Goal: Task Accomplishment & Management: Complete application form

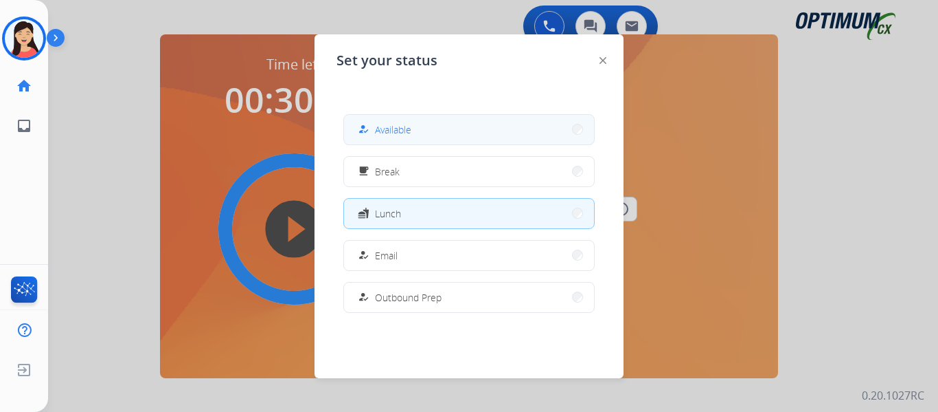
click at [464, 134] on button "how_to_reg Available" at bounding box center [469, 130] width 250 height 30
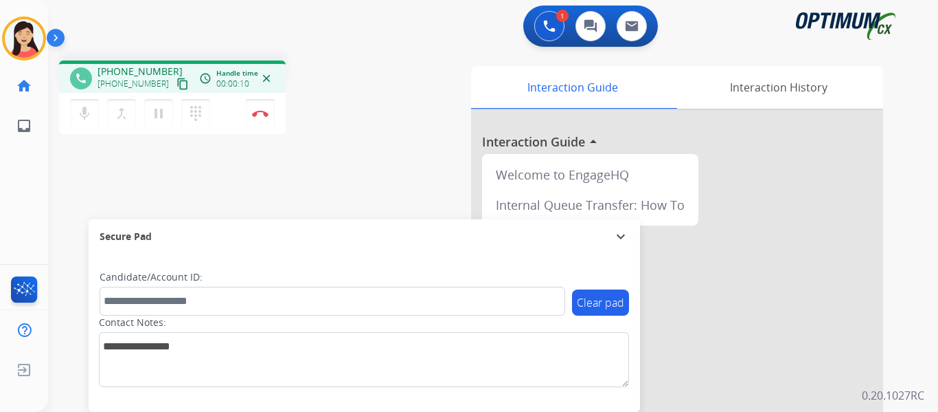
drag, startPoint x: 170, startPoint y: 77, endPoint x: 241, endPoint y: 100, distance: 75.0
click at [174, 77] on button "content_copy" at bounding box center [182, 84] width 16 height 16
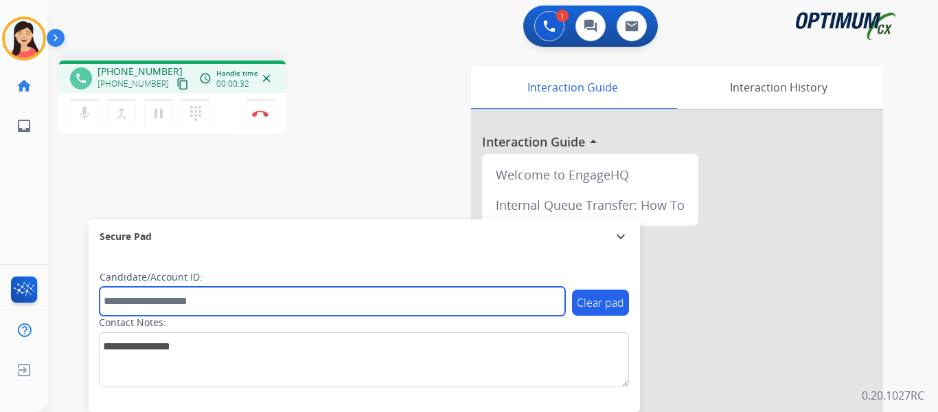
click at [203, 304] on input "text" at bounding box center [333, 300] width 466 height 29
paste input "*******"
type input "*******"
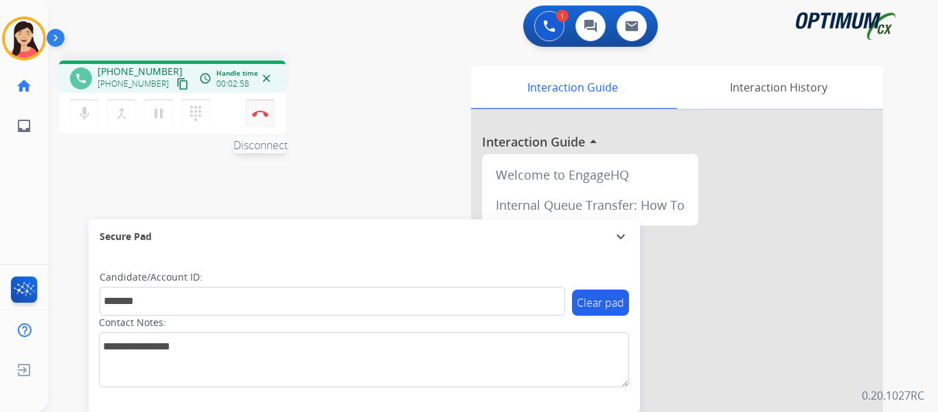
click at [263, 114] on img at bounding box center [260, 113] width 16 height 7
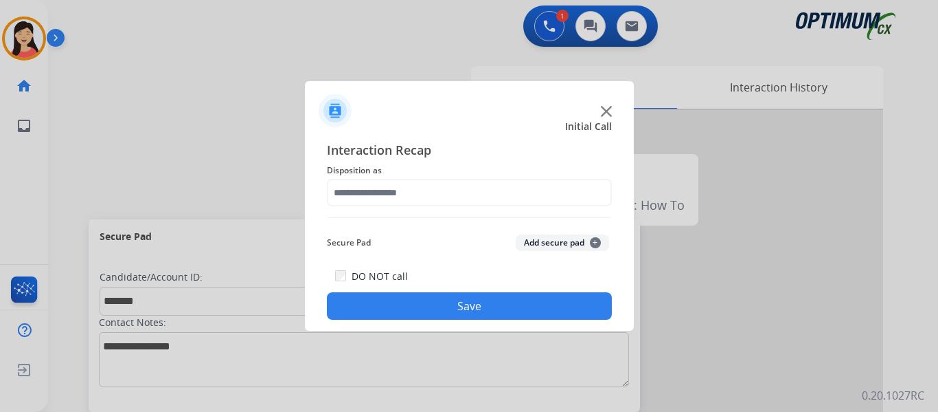
click at [562, 240] on button "Add secure pad +" at bounding box center [562, 242] width 93 height 16
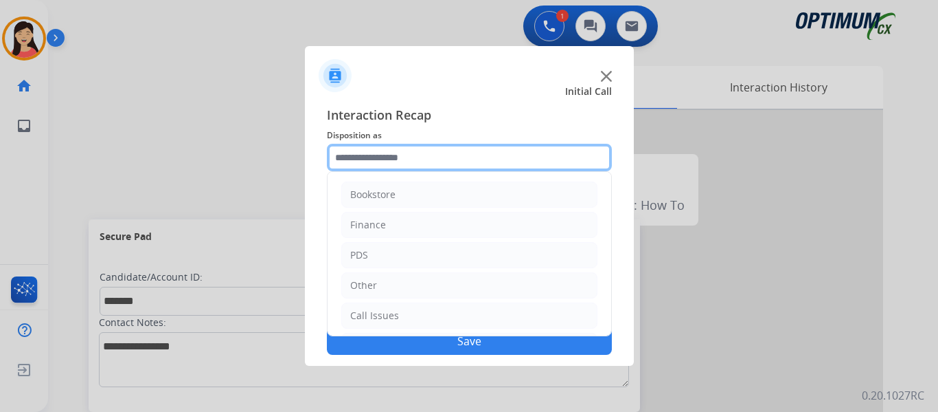
click at [421, 164] on input "text" at bounding box center [469, 157] width 285 height 27
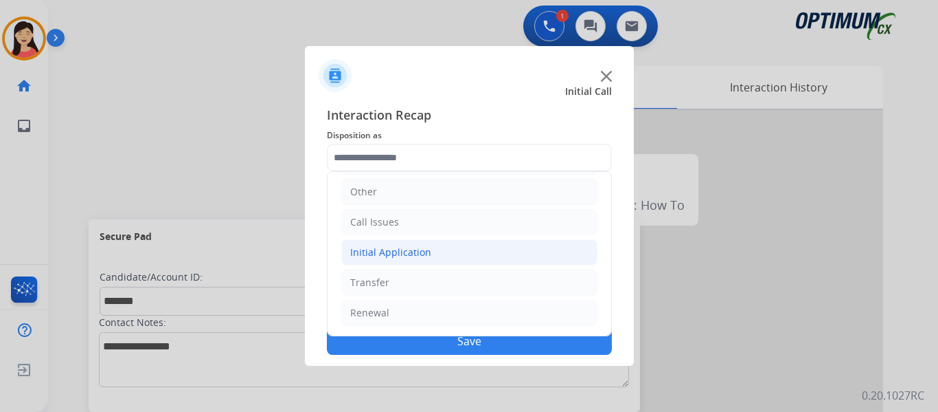
click at [402, 252] on div "Initial Application" at bounding box center [390, 252] width 81 height 14
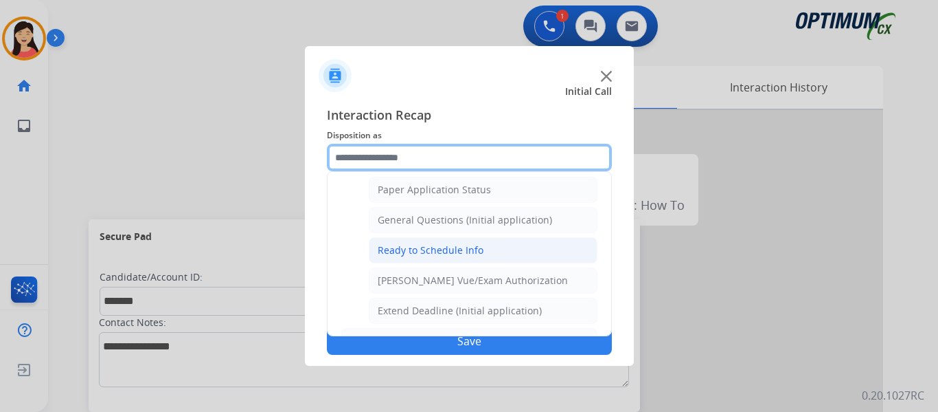
scroll to position [764, 0]
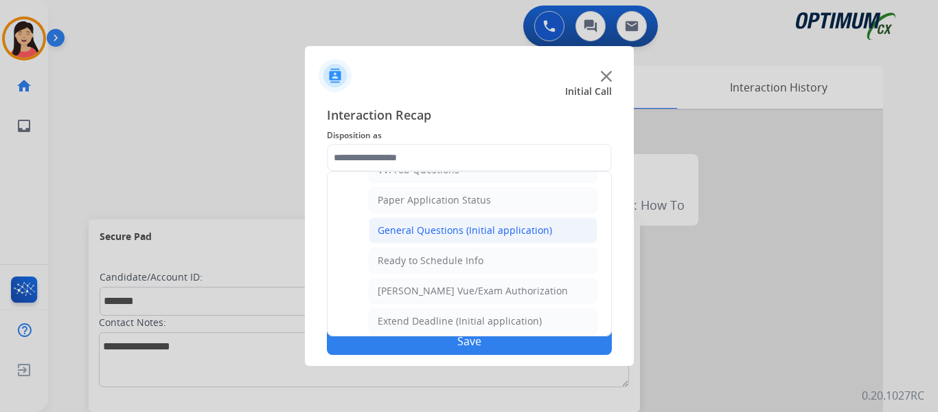
click at [451, 230] on div "General Questions (Initial application)" at bounding box center [465, 230] width 174 height 14
type input "**********"
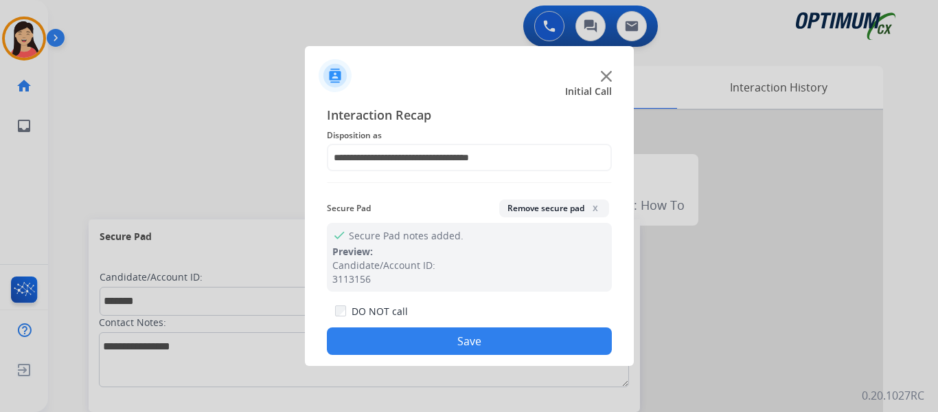
click at [487, 338] on button "Save" at bounding box center [469, 340] width 285 height 27
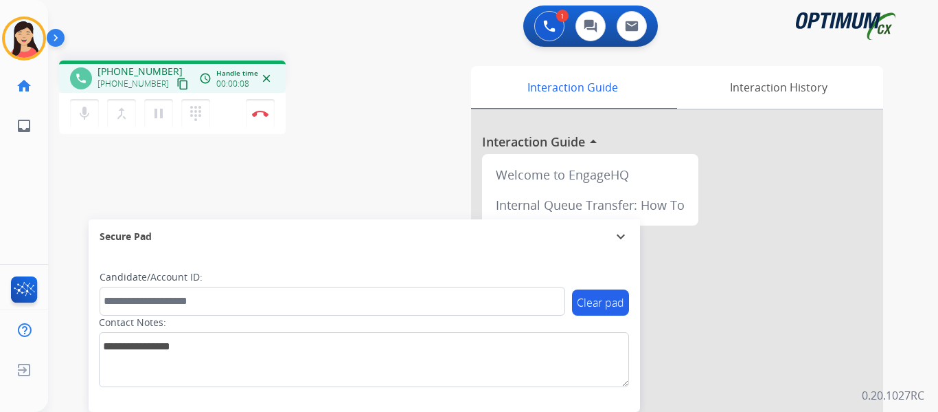
click at [177, 81] on mat-icon "content_copy" at bounding box center [183, 84] width 12 height 12
click at [278, 315] on div "Contact Notes:" at bounding box center [364, 350] width 530 height 71
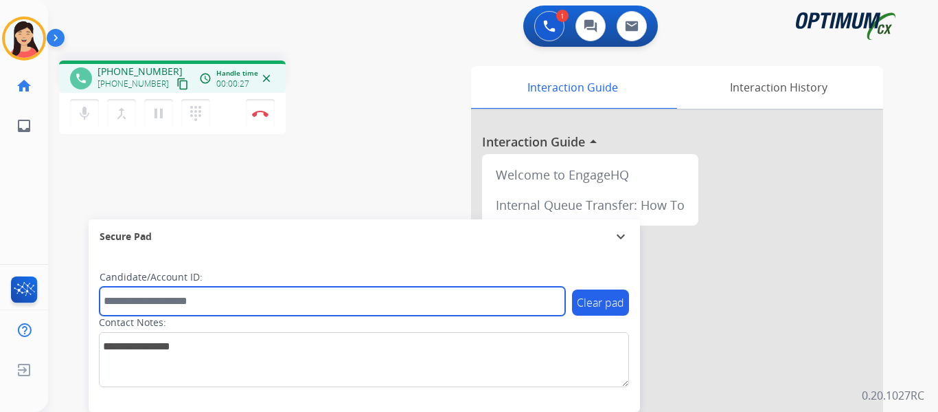
click at [284, 306] on input "text" at bounding box center [333, 300] width 466 height 29
paste input "*******"
type input "*******"
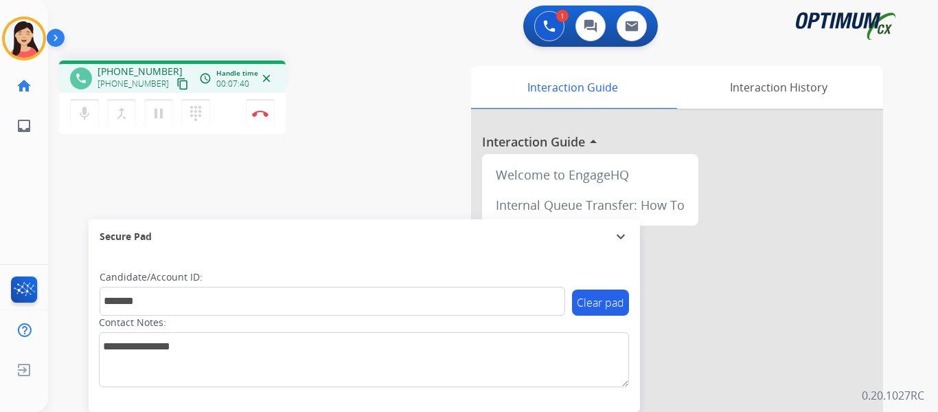
drag, startPoint x: 253, startPoint y: 112, endPoint x: 308, endPoint y: 118, distance: 55.3
click at [253, 111] on img at bounding box center [260, 113] width 16 height 7
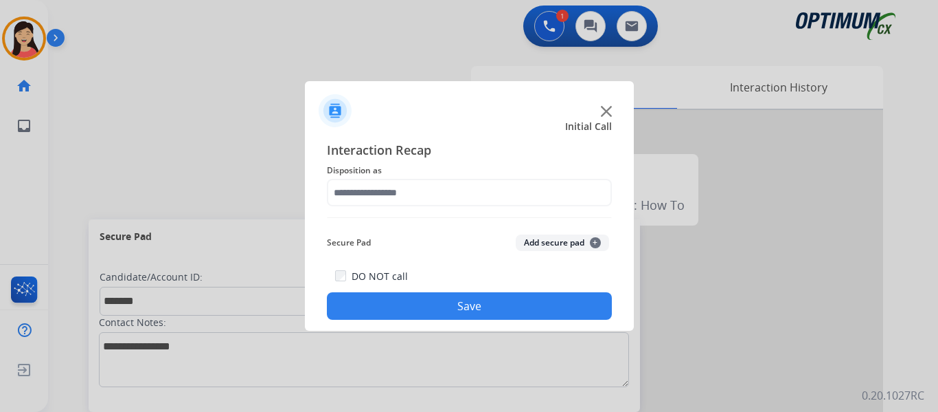
click at [538, 238] on button "Add secure pad +" at bounding box center [562, 242] width 93 height 16
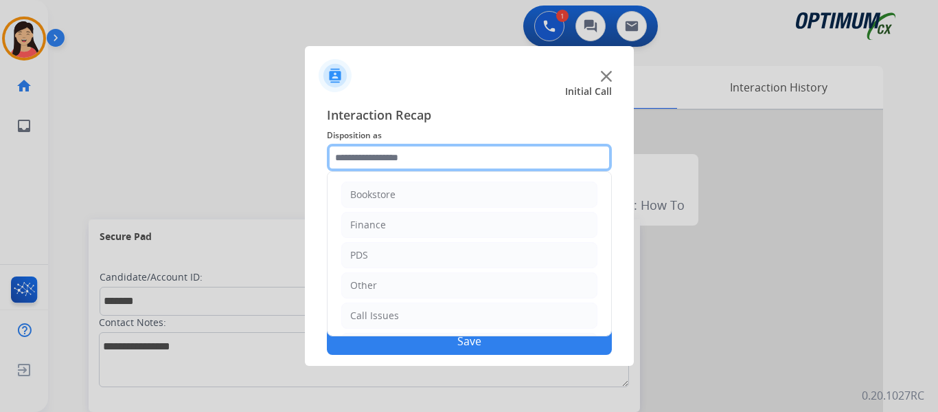
click at [386, 165] on input "text" at bounding box center [469, 157] width 285 height 27
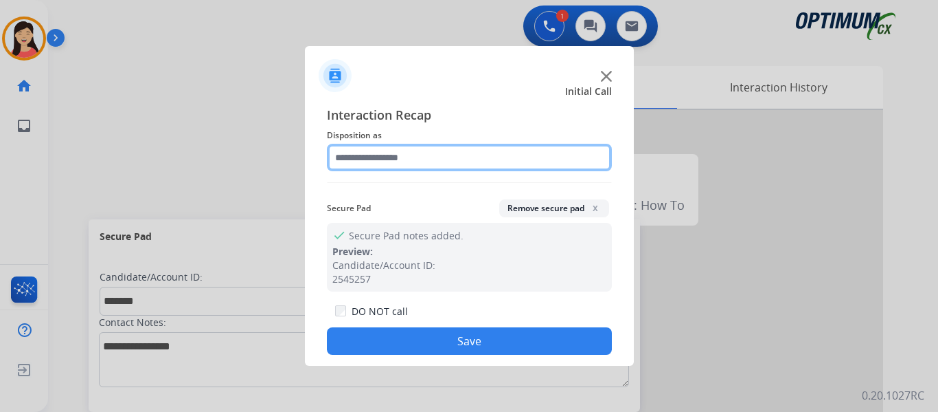
click at [395, 162] on input "text" at bounding box center [469, 157] width 285 height 27
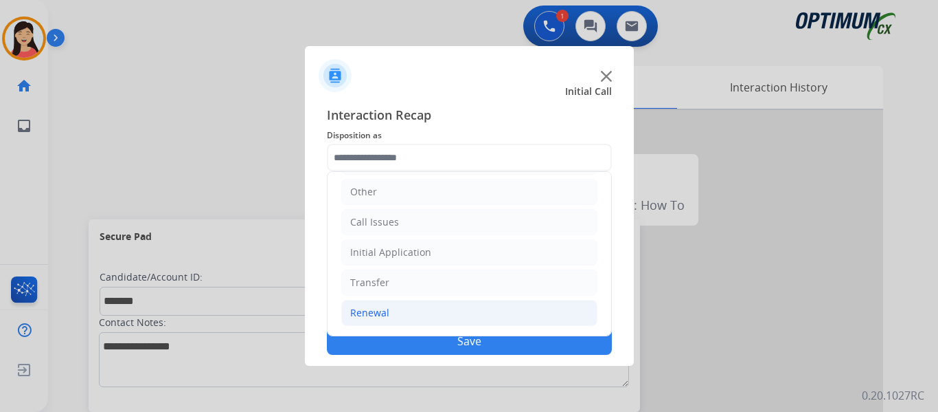
click at [363, 317] on div "Renewal" at bounding box center [369, 313] width 39 height 14
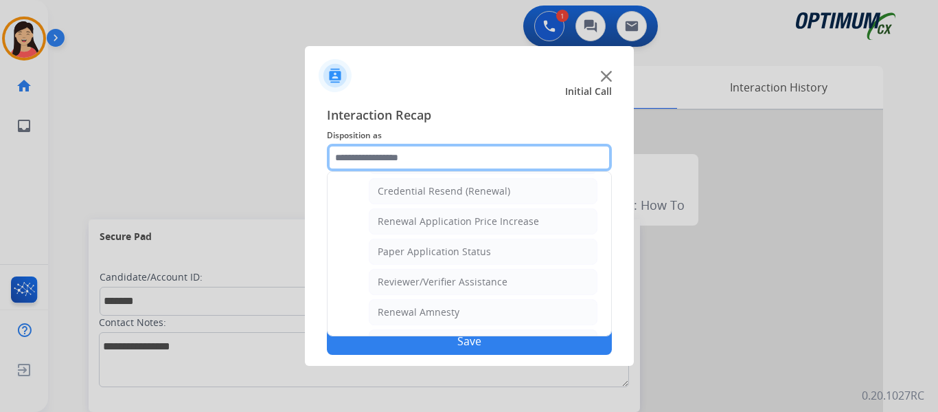
scroll to position [530, 0]
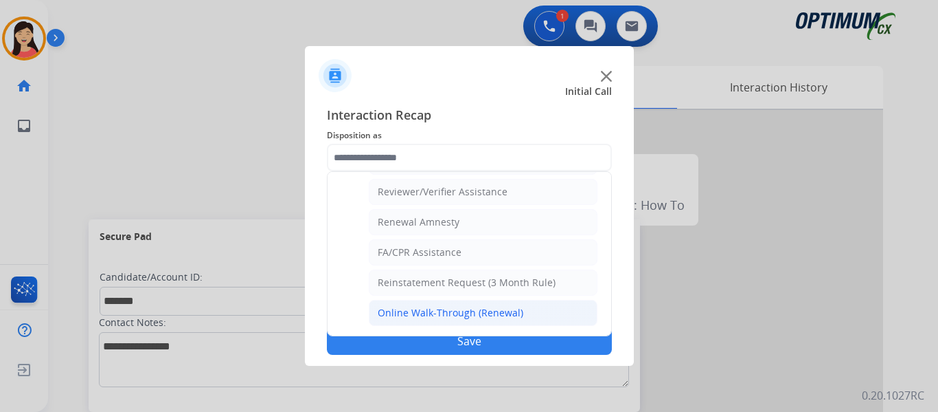
click at [426, 302] on li "Online Walk-Through (Renewal)" at bounding box center [483, 313] width 229 height 26
type input "**********"
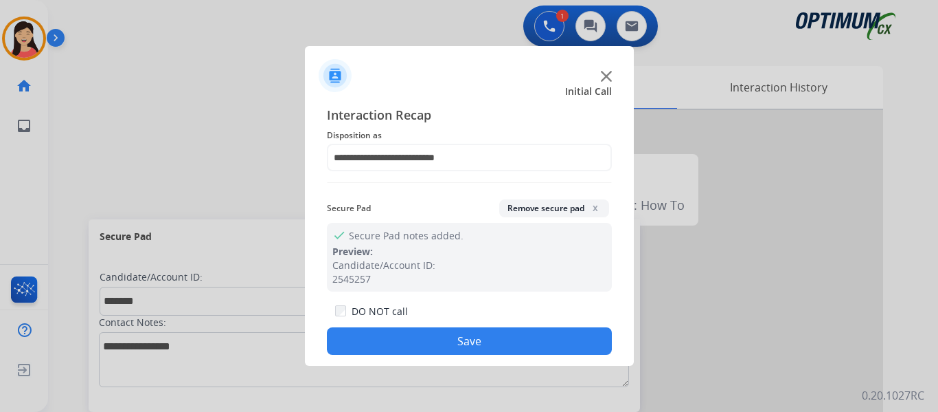
click at [438, 339] on button "Save" at bounding box center [469, 340] width 285 height 27
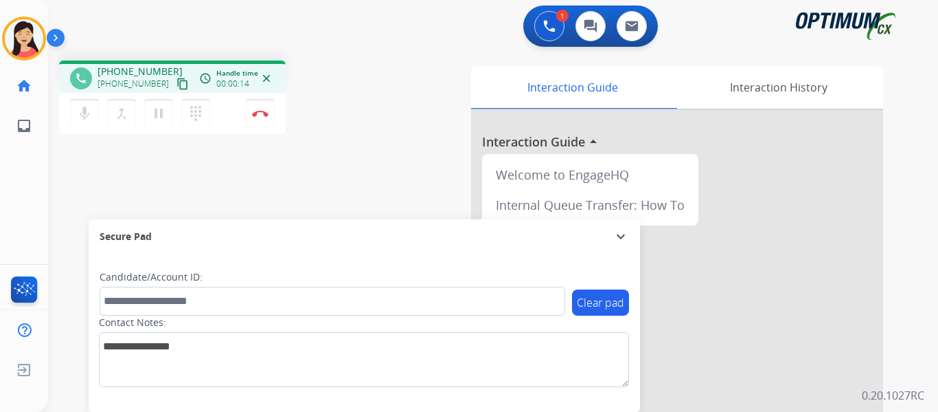
click at [177, 85] on mat-icon "content_copy" at bounding box center [183, 84] width 12 height 12
click at [158, 113] on mat-icon "pause" at bounding box center [158, 113] width 16 height 16
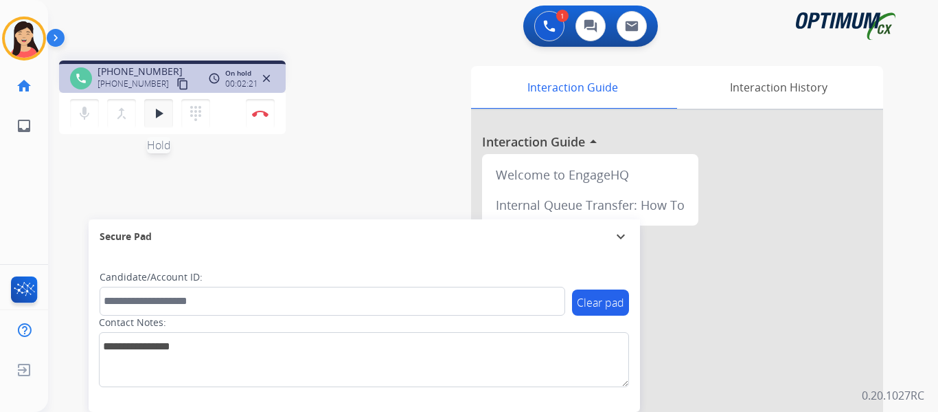
click at [164, 115] on mat-icon "play_arrow" at bounding box center [158, 113] width 16 height 16
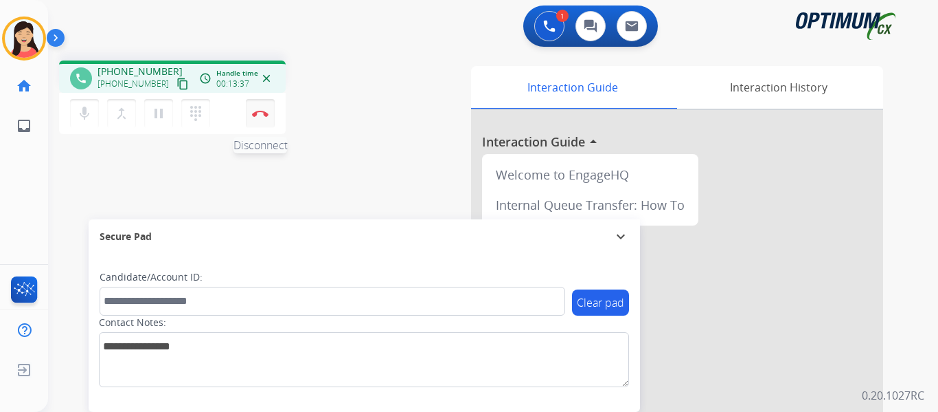
click at [256, 115] on img at bounding box center [260, 113] width 16 height 7
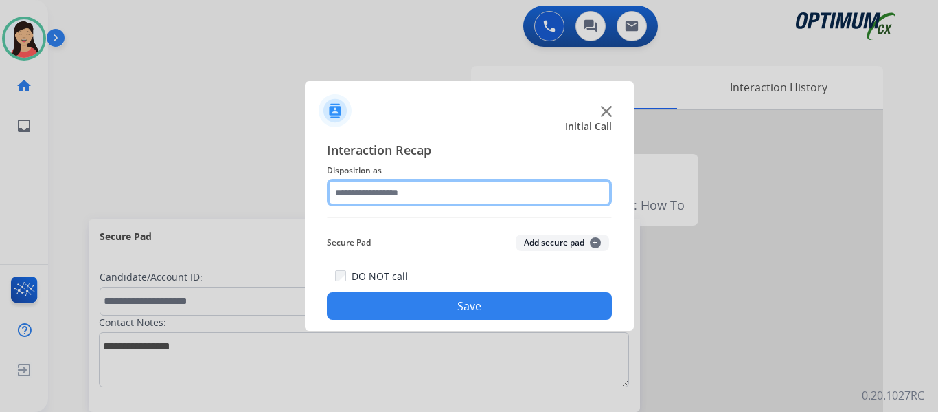
click at [467, 190] on input "text" at bounding box center [469, 192] width 285 height 27
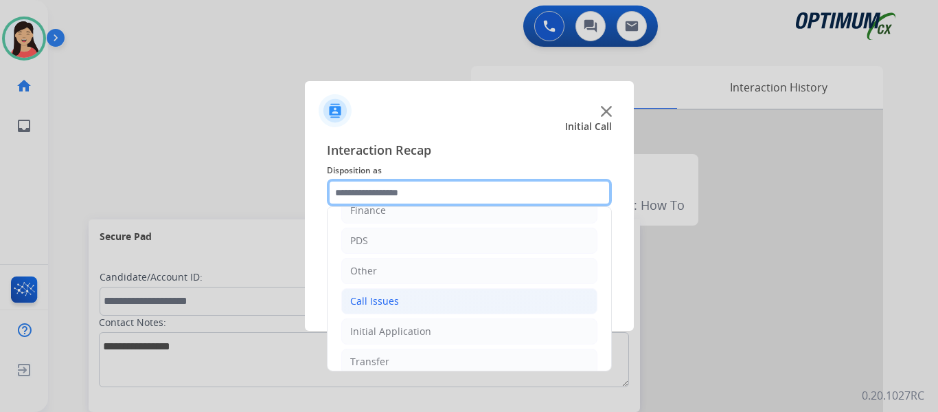
scroll to position [93, 0]
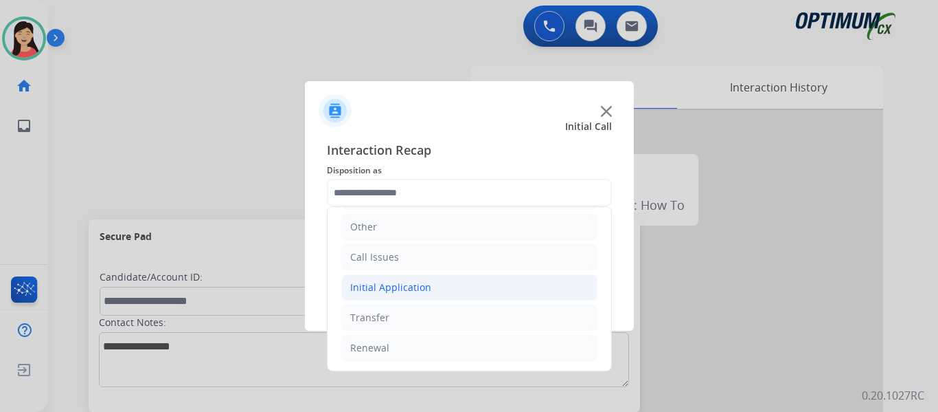
click at [442, 285] on li "Initial Application" at bounding box center [469, 287] width 256 height 26
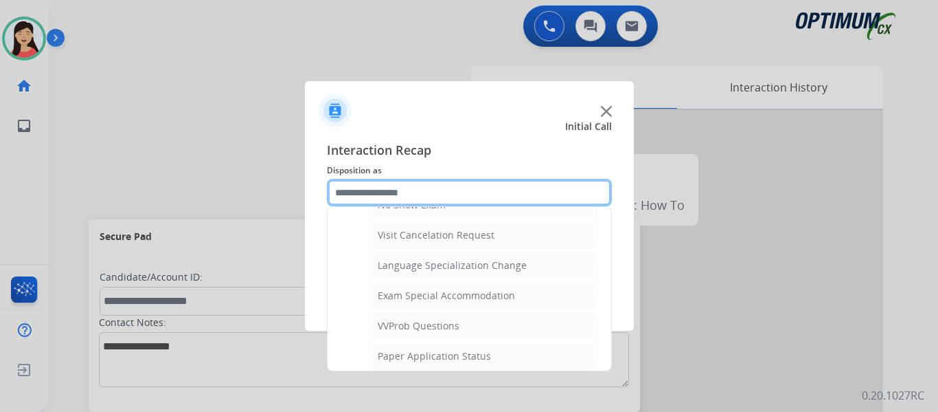
scroll to position [712, 0]
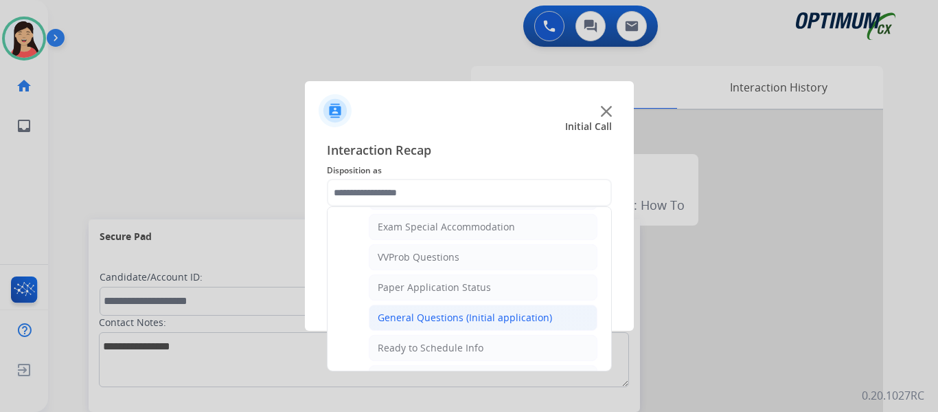
click at [469, 317] on div "General Questions (Initial application)" at bounding box center [465, 318] width 174 height 14
type input "**********"
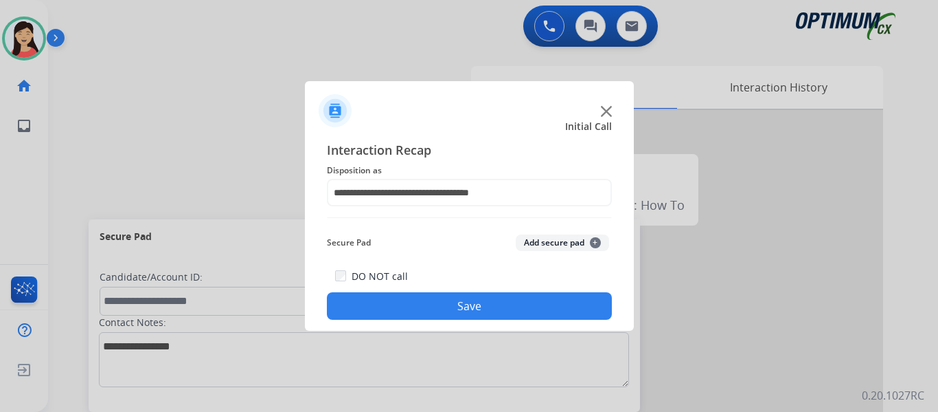
click at [500, 308] on button "Save" at bounding box center [469, 305] width 285 height 27
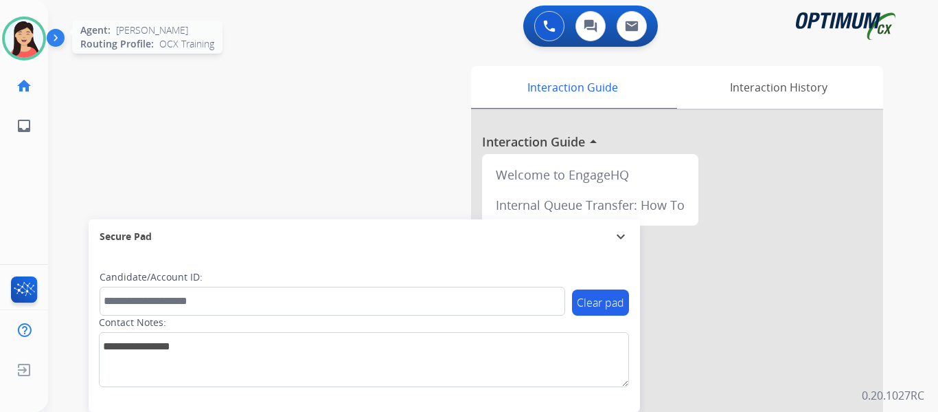
click at [27, 34] on img at bounding box center [24, 38] width 38 height 38
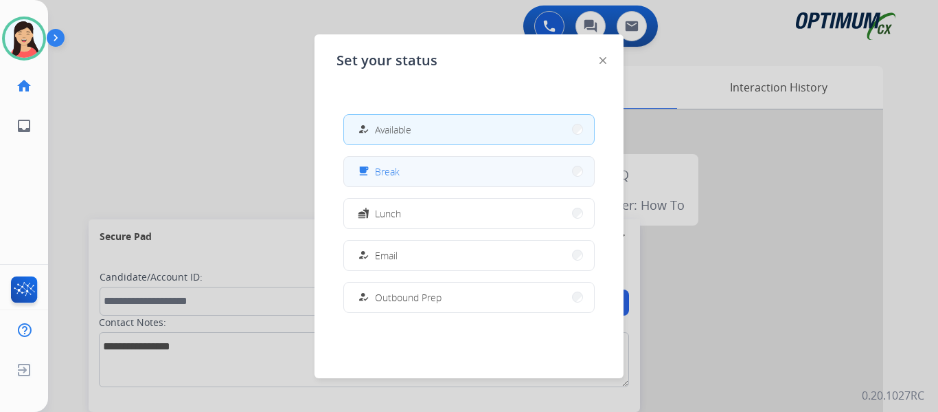
click at [409, 172] on button "free_breakfast Break" at bounding box center [469, 172] width 250 height 30
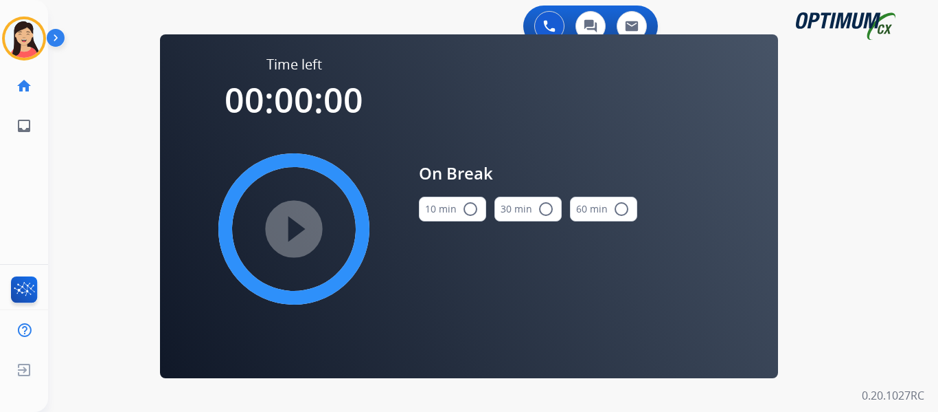
drag, startPoint x: 466, startPoint y: 210, endPoint x: 370, endPoint y: 210, distance: 96.2
click at [465, 210] on mat-icon "radio_button_unchecked" at bounding box center [470, 209] width 16 height 16
click at [295, 221] on mat-icon "play_circle_filled" at bounding box center [294, 229] width 16 height 16
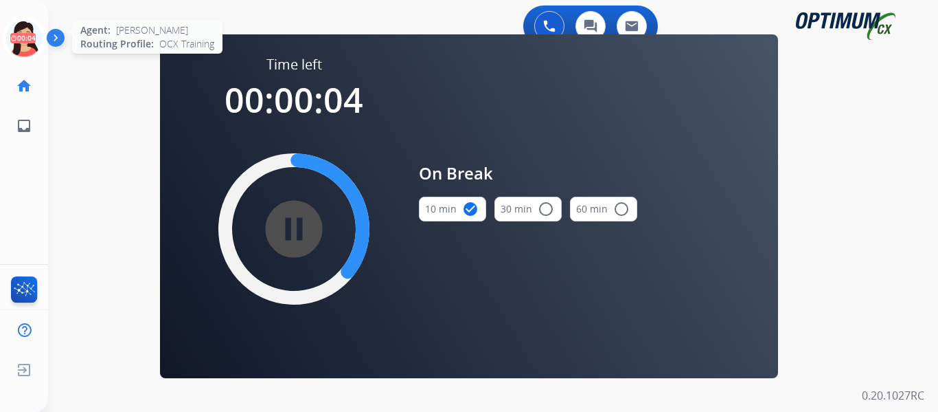
click at [32, 41] on icon at bounding box center [24, 38] width 45 height 45
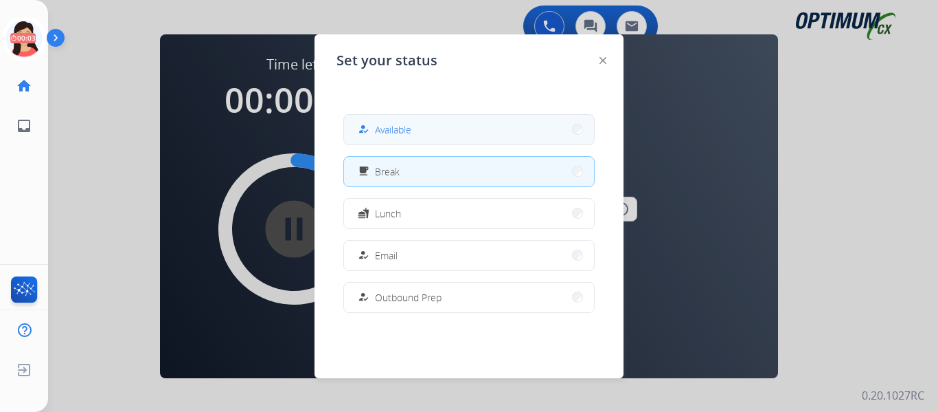
click at [527, 135] on button "how_to_reg Available" at bounding box center [469, 130] width 250 height 30
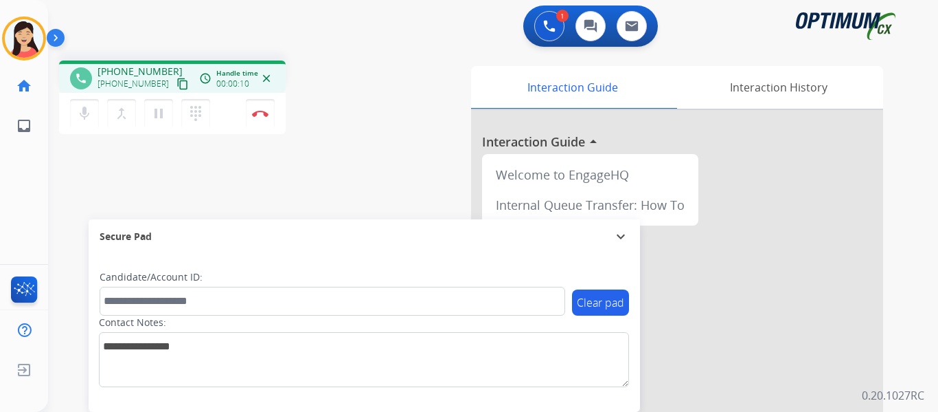
click at [177, 84] on mat-icon "content_copy" at bounding box center [183, 84] width 12 height 12
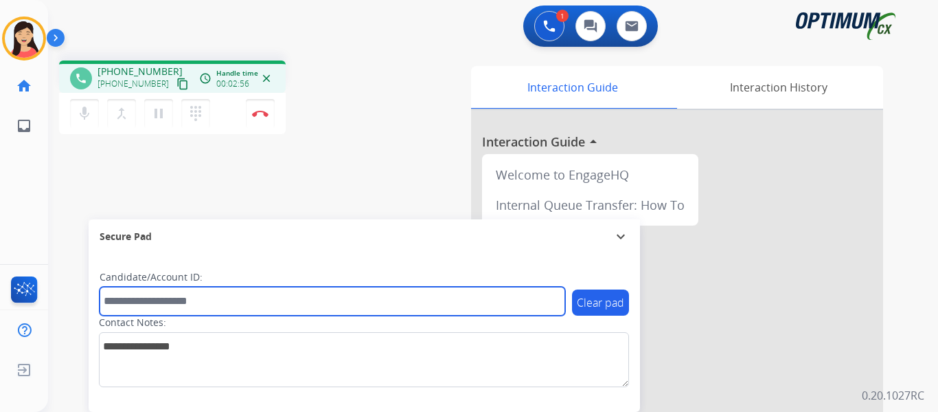
click at [341, 301] on input "text" at bounding box center [333, 300] width 466 height 29
paste input "*********"
type input "*********"
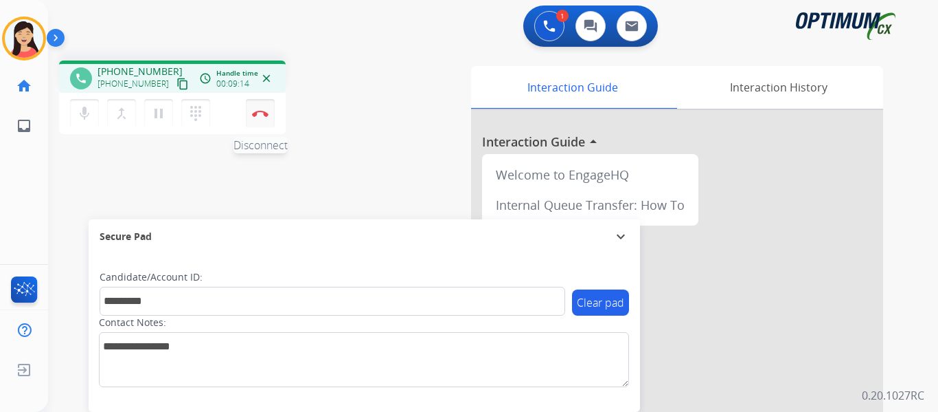
click at [261, 114] on img at bounding box center [260, 113] width 16 height 7
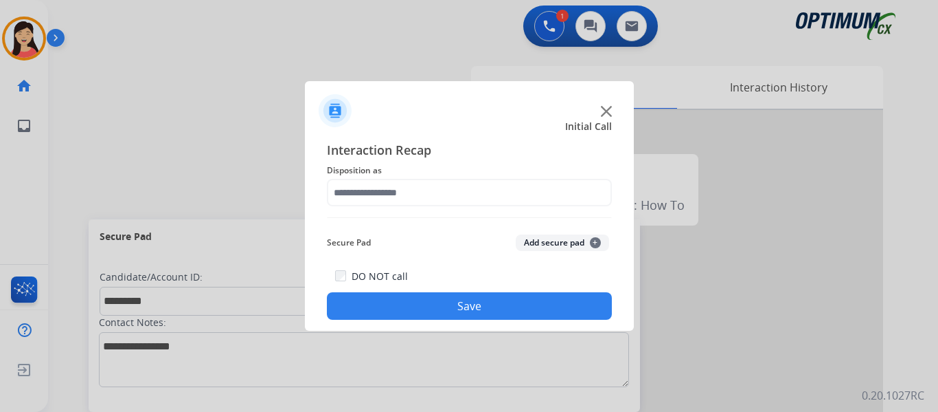
click at [554, 240] on button "Add secure pad +" at bounding box center [562, 242] width 93 height 16
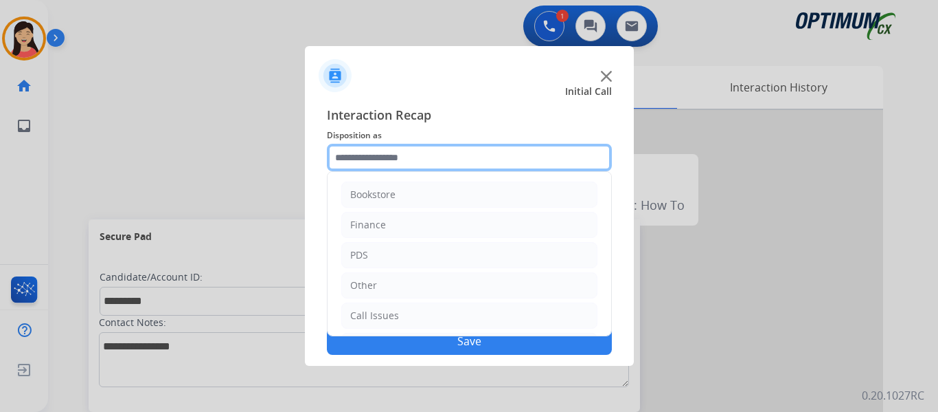
click at [414, 153] on input "text" at bounding box center [469, 157] width 285 height 27
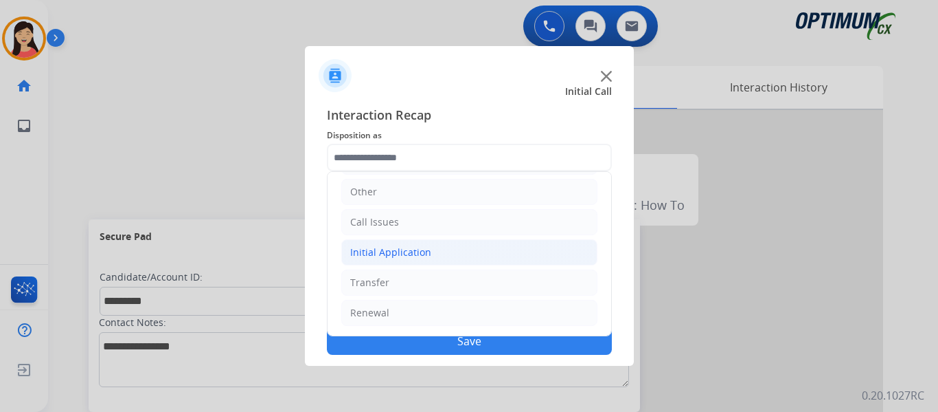
click at [400, 251] on div "Initial Application" at bounding box center [390, 252] width 81 height 14
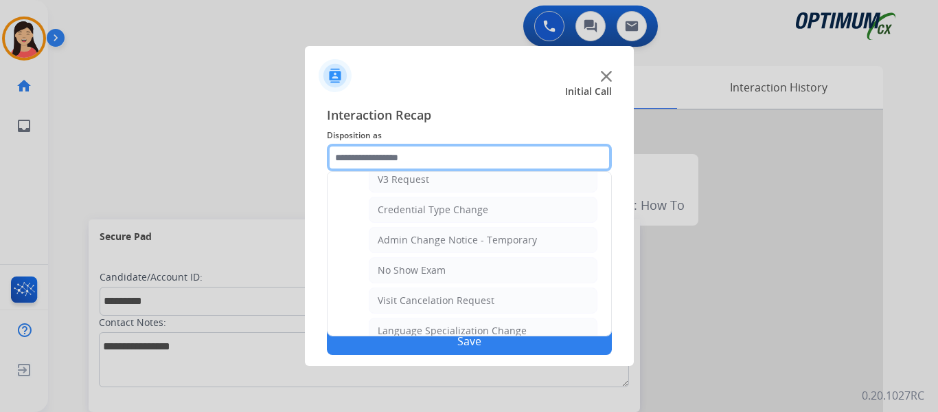
scroll to position [574, 0]
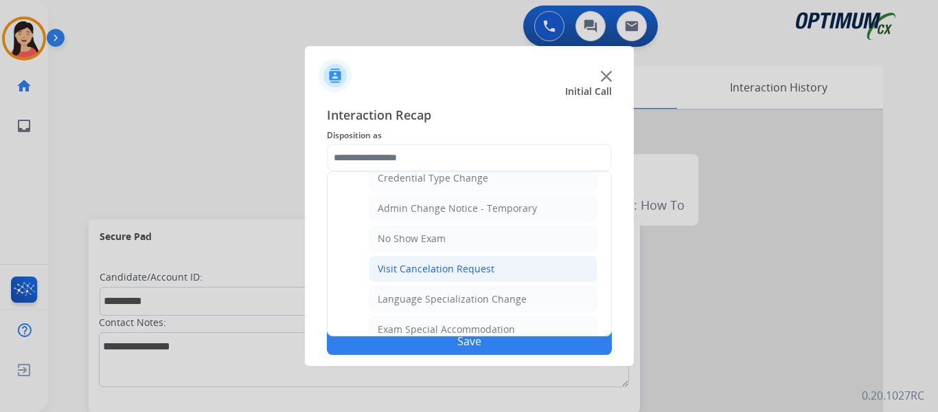
click at [479, 267] on div "Visit Cancelation Request" at bounding box center [436, 269] width 117 height 14
type input "**********"
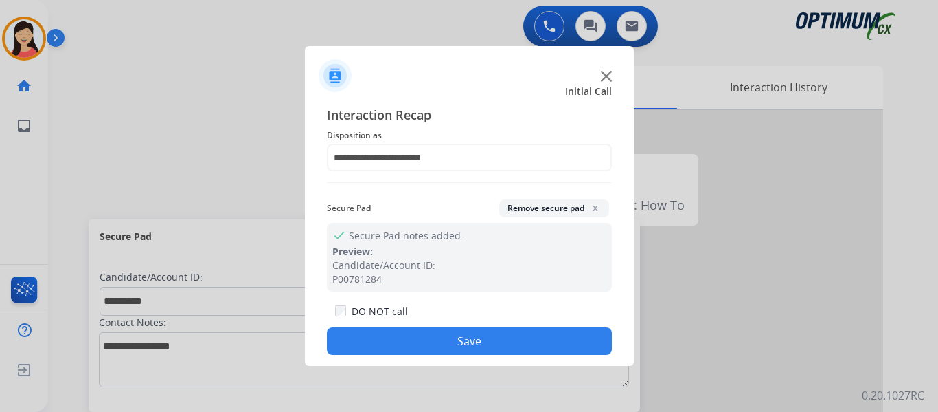
click at [489, 343] on button "Save" at bounding box center [469, 340] width 285 height 27
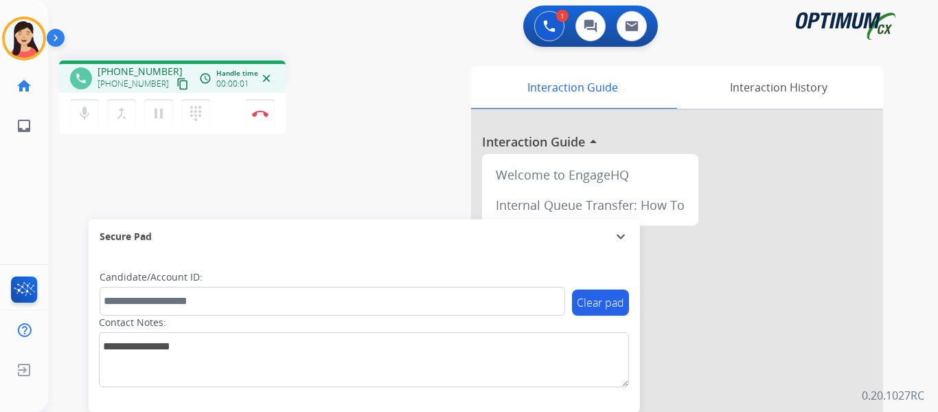
click at [177, 83] on mat-icon "content_copy" at bounding box center [183, 84] width 12 height 12
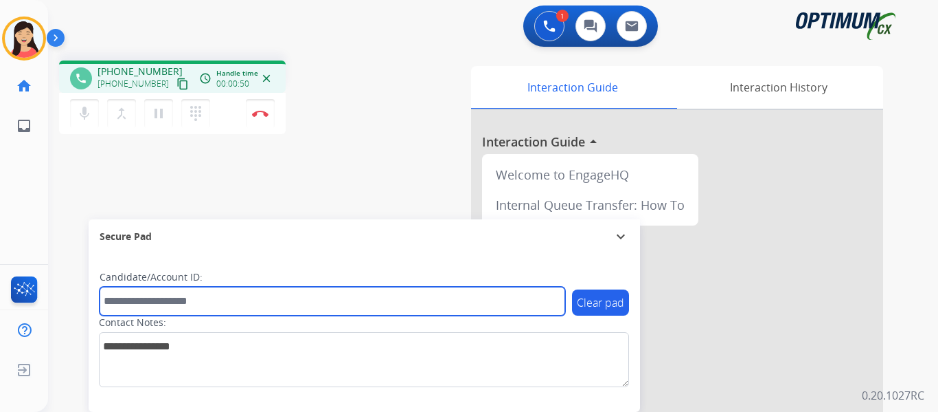
click at [245, 308] on input "text" at bounding box center [333, 300] width 466 height 29
paste input "*******"
type input "*******"
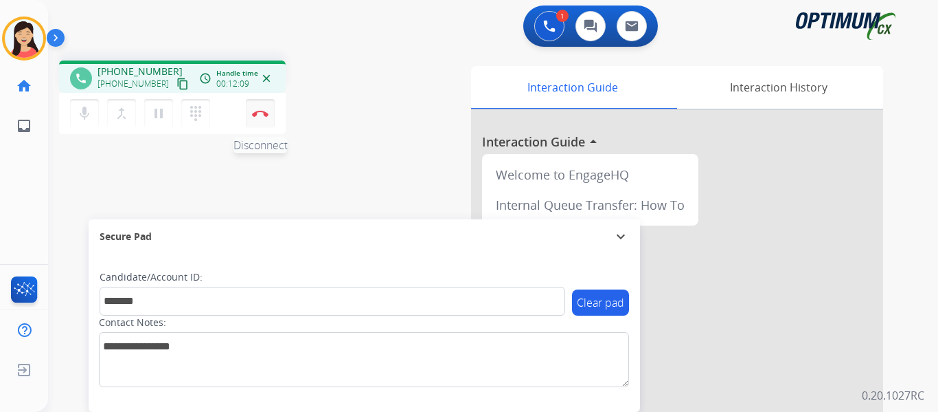
click at [265, 112] on img at bounding box center [260, 113] width 16 height 7
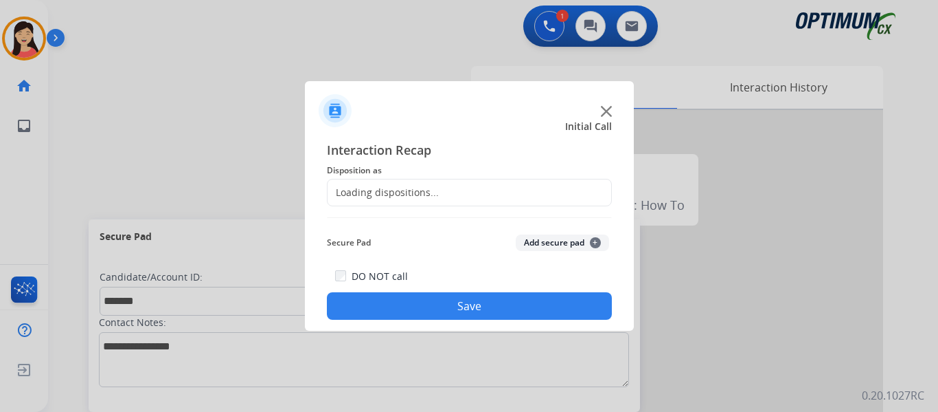
click at [576, 245] on button "Add secure pad +" at bounding box center [562, 242] width 93 height 16
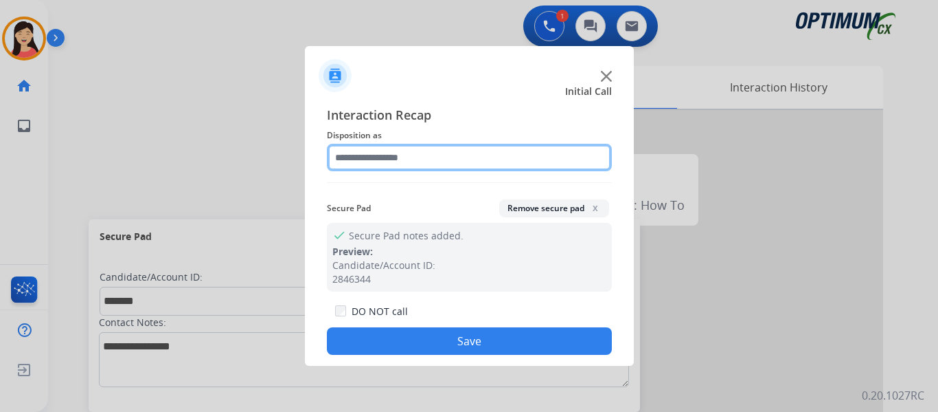
click at [409, 155] on input "text" at bounding box center [469, 157] width 285 height 27
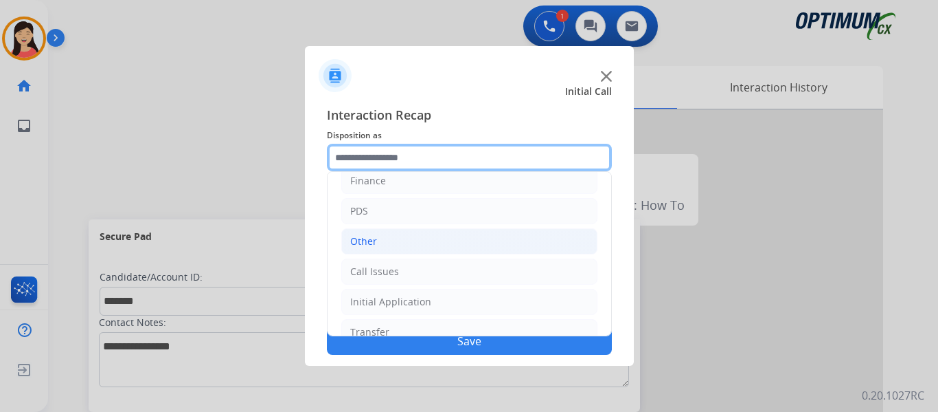
scroll to position [93, 0]
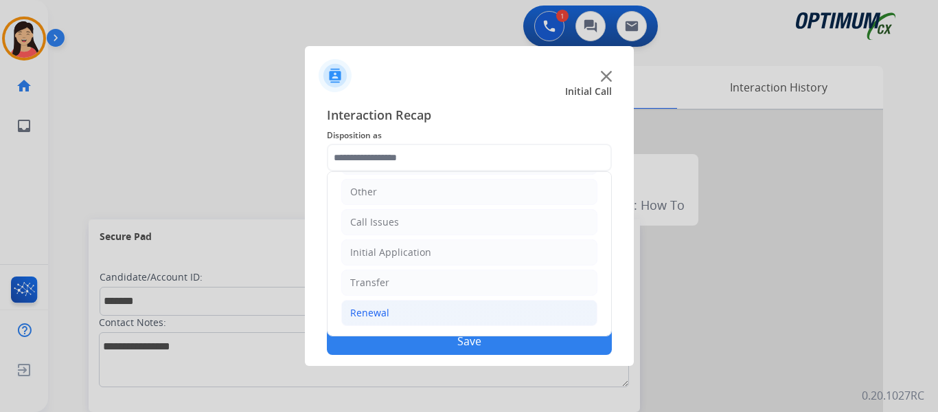
click at [403, 311] on li "Renewal" at bounding box center [469, 313] width 256 height 26
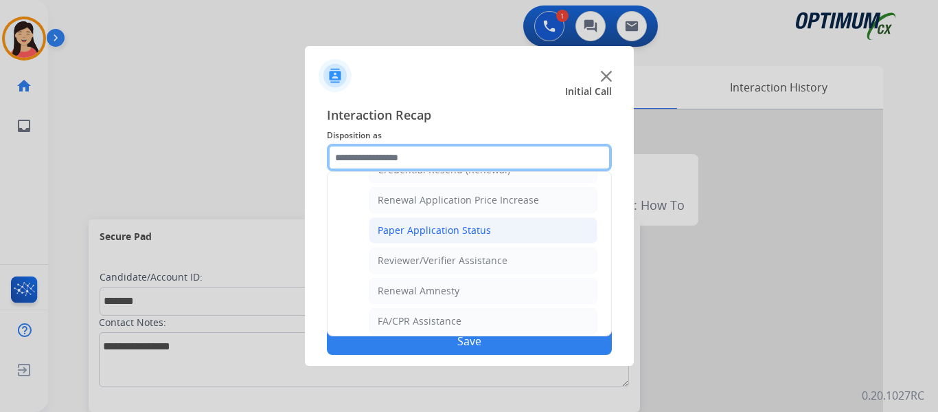
scroll to position [393, 0]
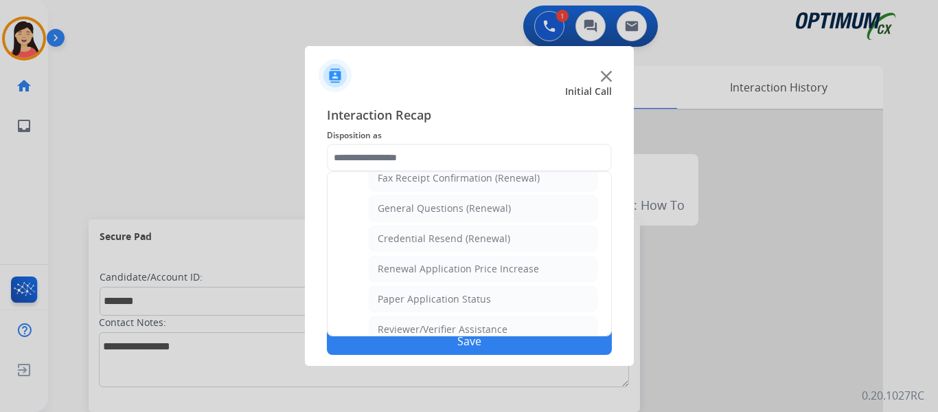
click at [449, 212] on div "General Questions (Renewal)" at bounding box center [444, 208] width 133 height 14
type input "**********"
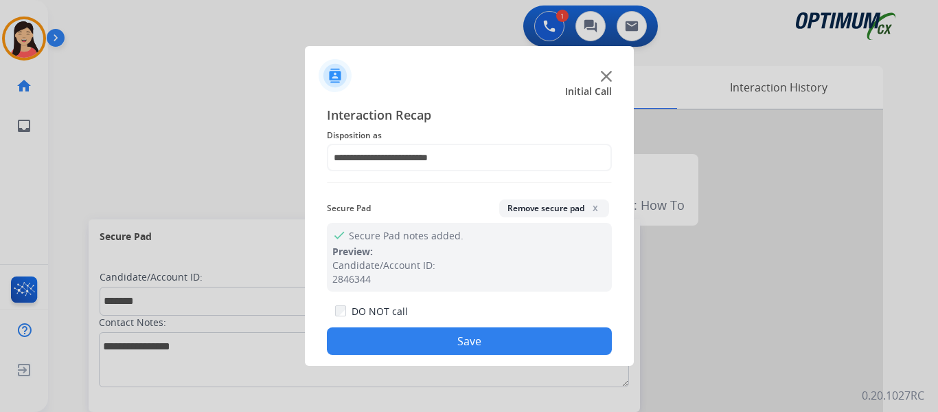
drag, startPoint x: 519, startPoint y: 341, endPoint x: 536, endPoint y: 341, distance: 17.2
click at [519, 341] on button "Save" at bounding box center [469, 340] width 285 height 27
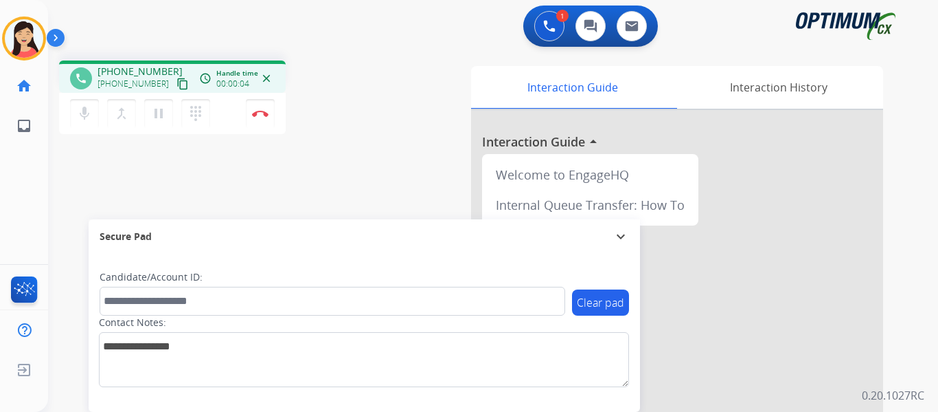
click at [177, 84] on mat-icon "content_copy" at bounding box center [183, 84] width 12 height 12
drag, startPoint x: 167, startPoint y: 83, endPoint x: 175, endPoint y: 88, distance: 9.5
click at [177, 82] on mat-icon "content_copy" at bounding box center [183, 84] width 12 height 12
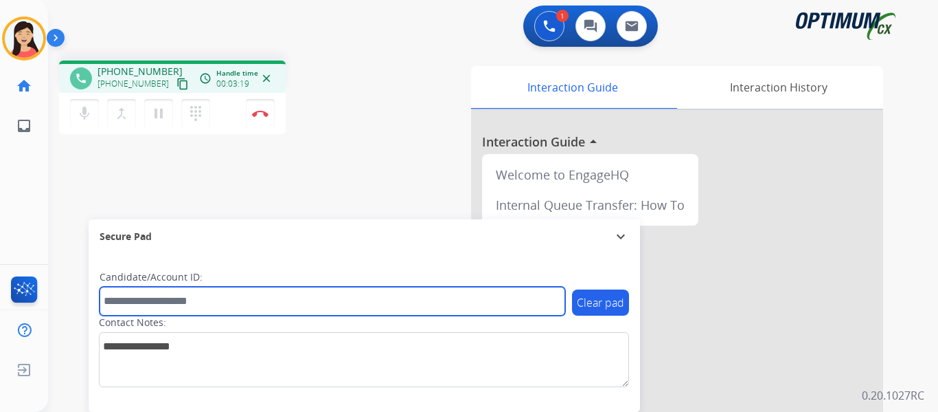
drag, startPoint x: 195, startPoint y: 299, endPoint x: 206, endPoint y: 299, distance: 11.0
click at [196, 299] on input "text" at bounding box center [333, 300] width 466 height 29
paste input "*******"
type input "*******"
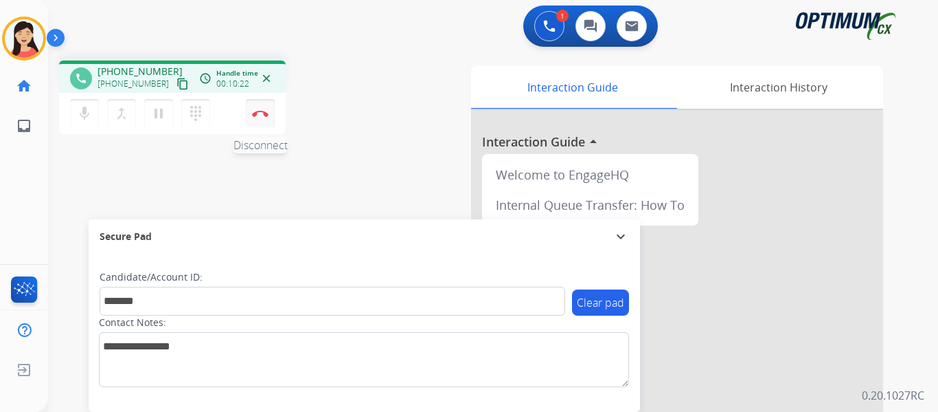
click at [260, 115] on img at bounding box center [260, 113] width 16 height 7
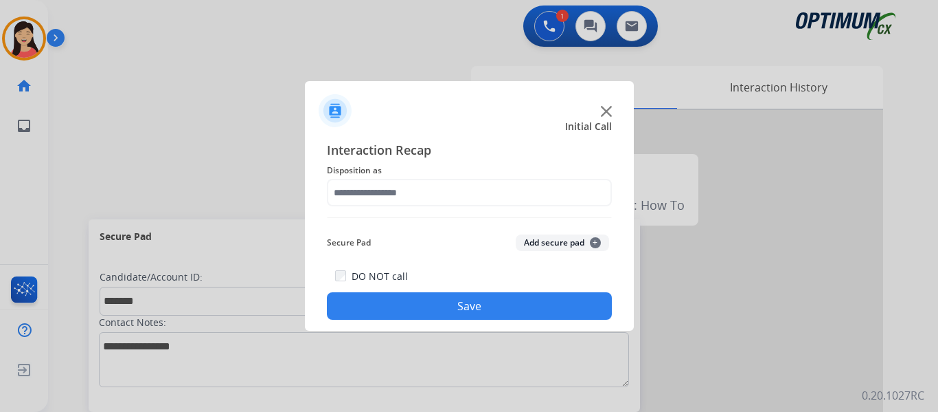
click at [531, 239] on button "Add secure pad +" at bounding box center [562, 242] width 93 height 16
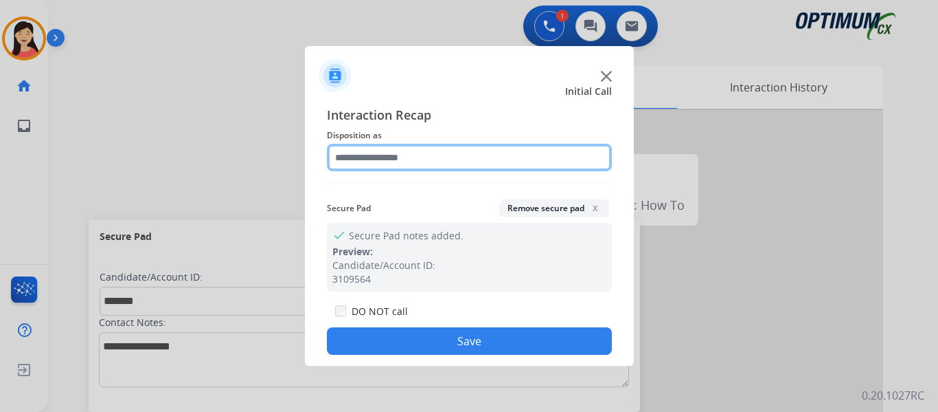
click at [409, 151] on input "text" at bounding box center [469, 157] width 285 height 27
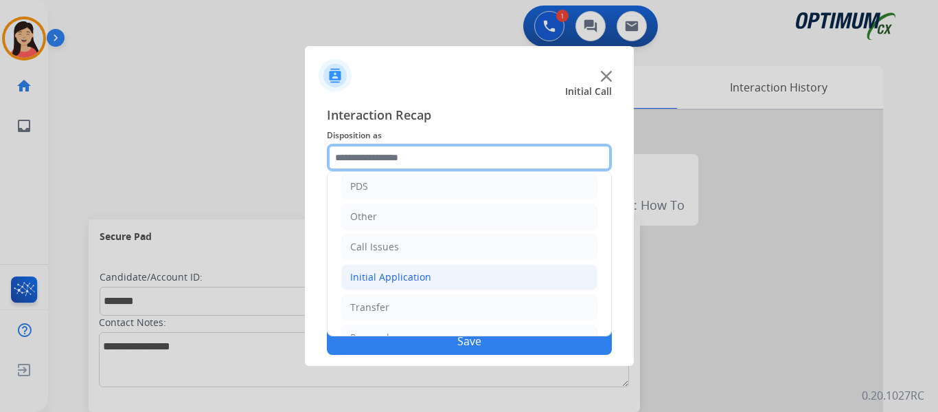
scroll to position [93, 0]
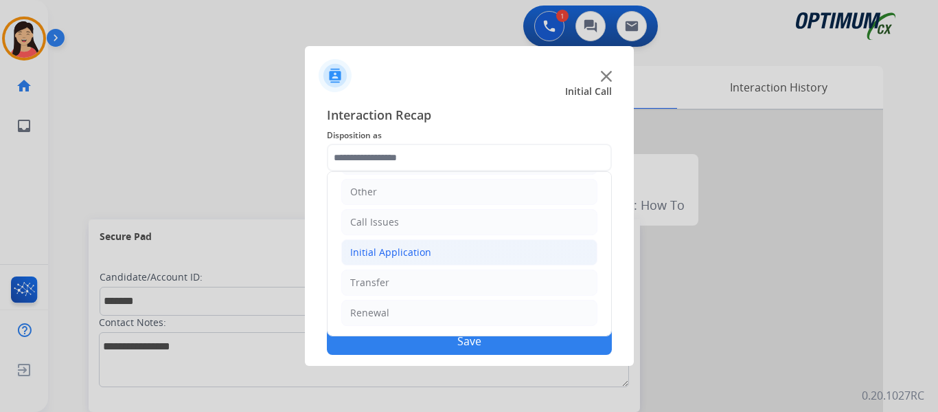
click at [370, 250] on div "Initial Application" at bounding box center [390, 252] width 81 height 14
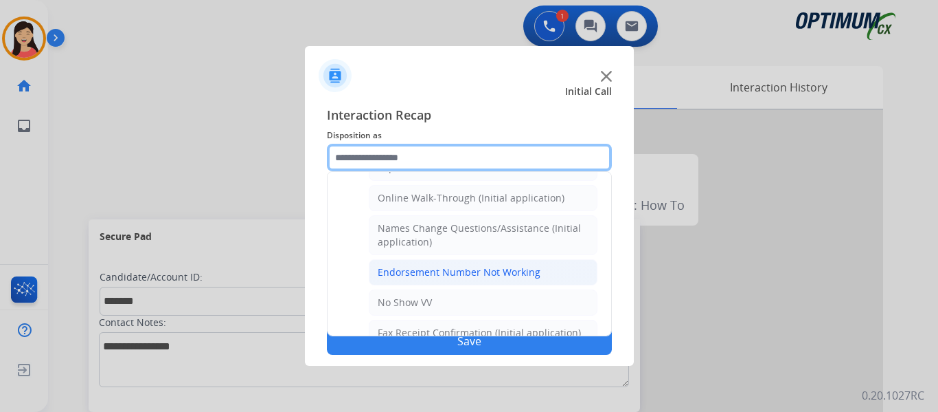
scroll to position [300, 0]
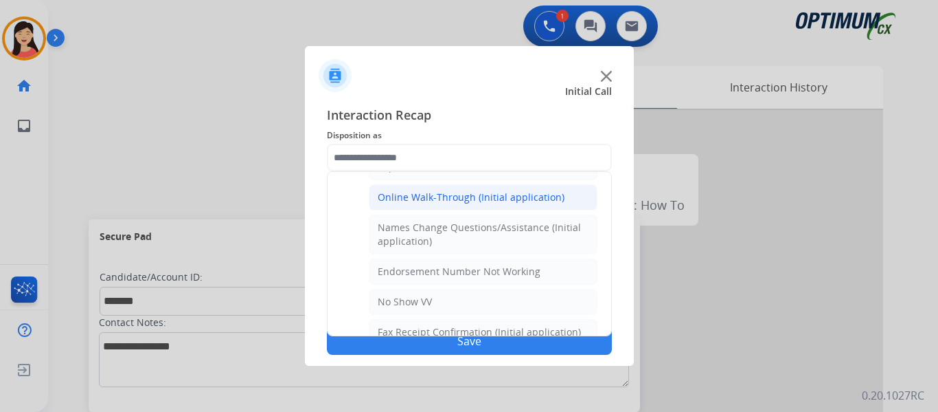
click at [491, 195] on div "Online Walk-Through (Initial application)" at bounding box center [471, 197] width 187 height 14
type input "**********"
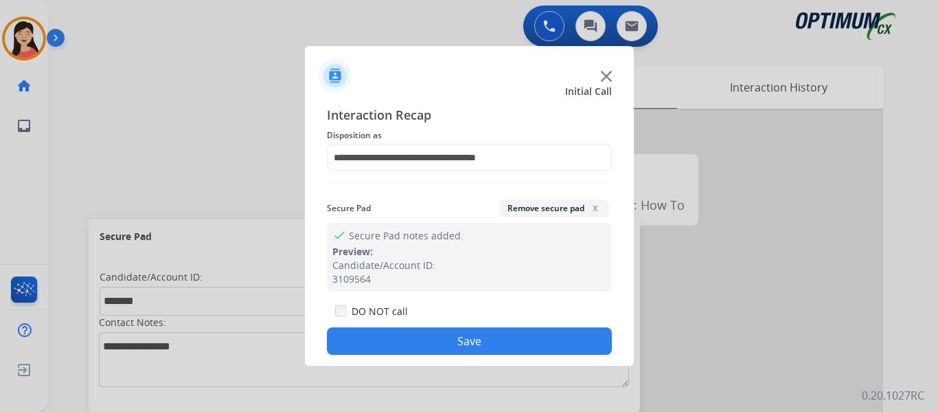
click at [458, 337] on button "Save" at bounding box center [469, 340] width 285 height 27
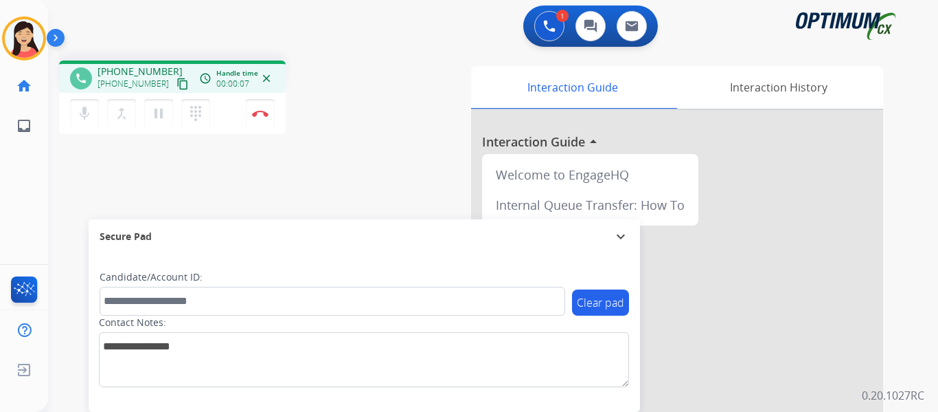
click at [177, 86] on mat-icon "content_copy" at bounding box center [183, 84] width 12 height 12
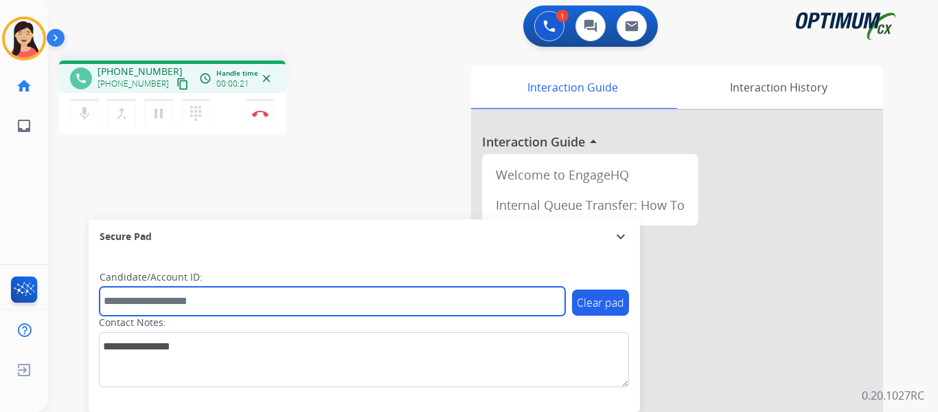
click at [341, 300] on input "text" at bounding box center [333, 300] width 466 height 29
paste input "*******"
type input "*******"
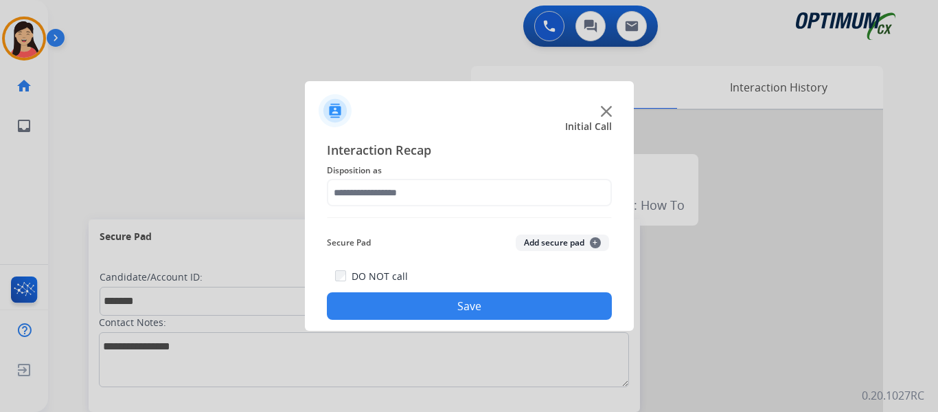
click at [565, 236] on button "Add secure pad +" at bounding box center [562, 242] width 93 height 16
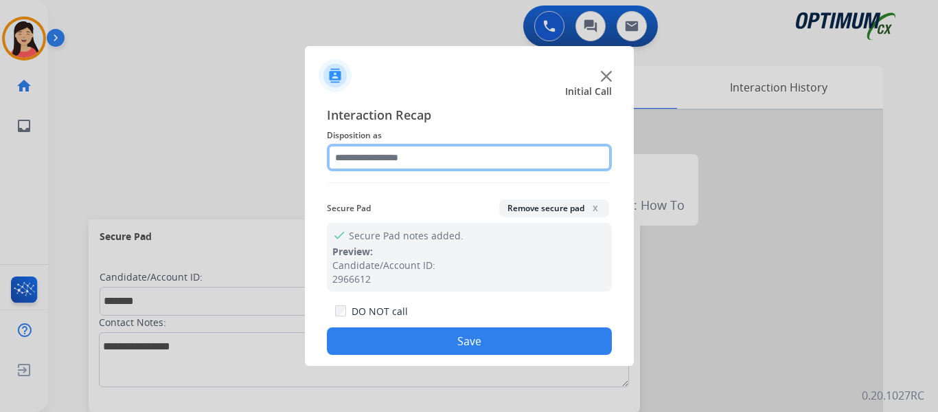
click at [437, 155] on input "text" at bounding box center [469, 157] width 285 height 27
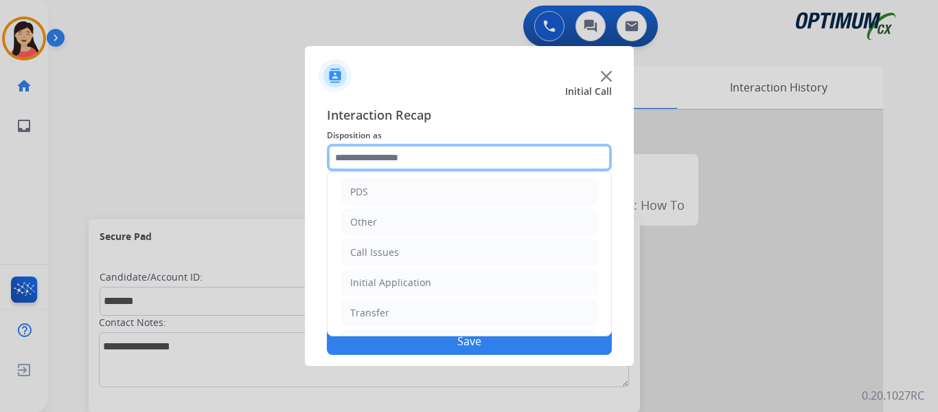
scroll to position [93, 0]
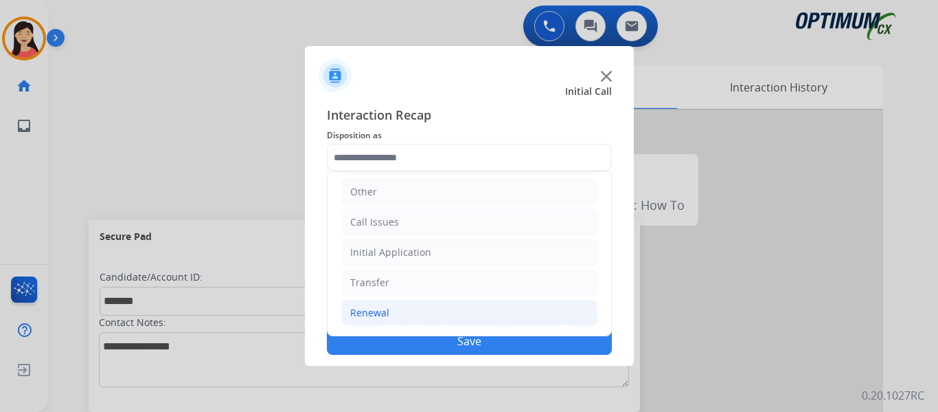
click at [386, 314] on div "Renewal" at bounding box center [369, 313] width 39 height 14
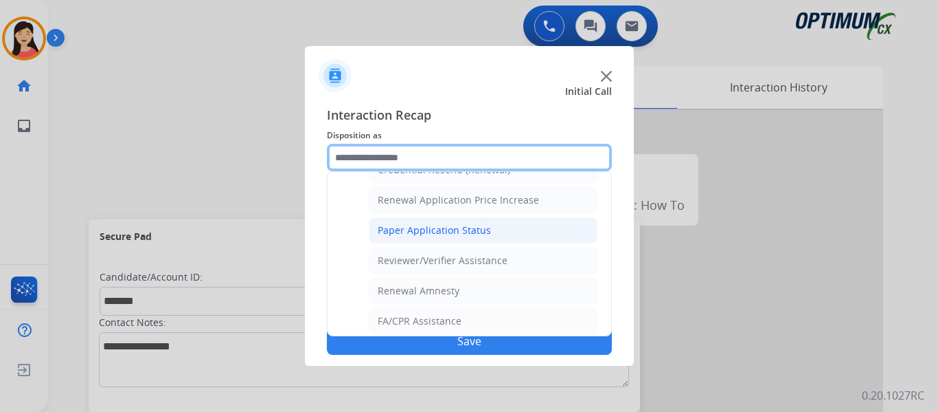
scroll to position [393, 0]
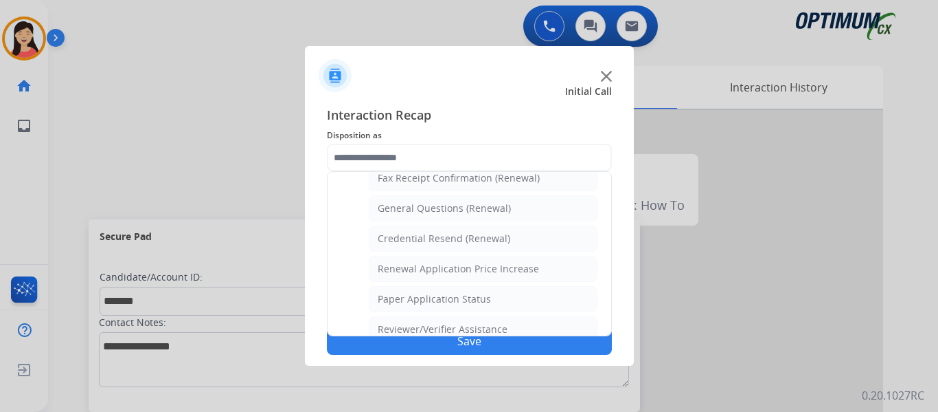
click at [458, 213] on div "General Questions (Renewal)" at bounding box center [444, 208] width 133 height 14
type input "**********"
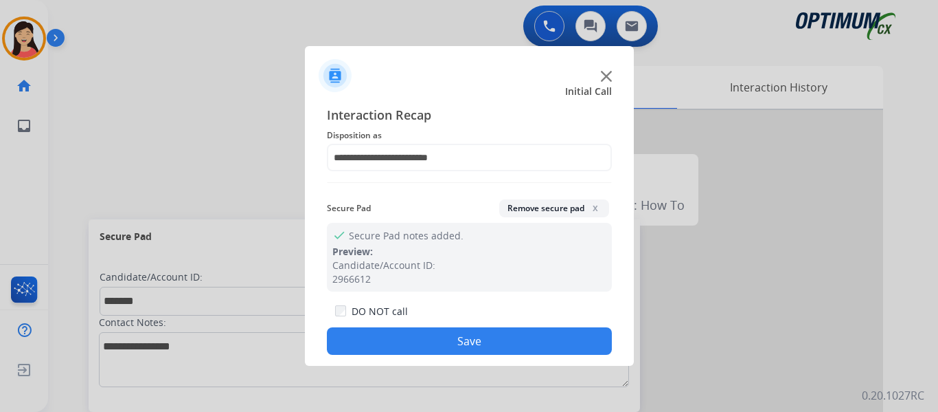
click at [484, 339] on button "Save" at bounding box center [469, 340] width 285 height 27
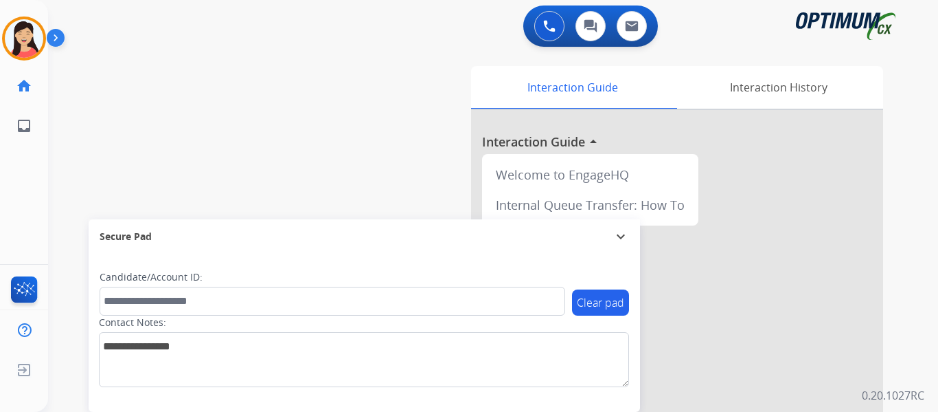
click at [42, 38] on img at bounding box center [24, 38] width 38 height 38
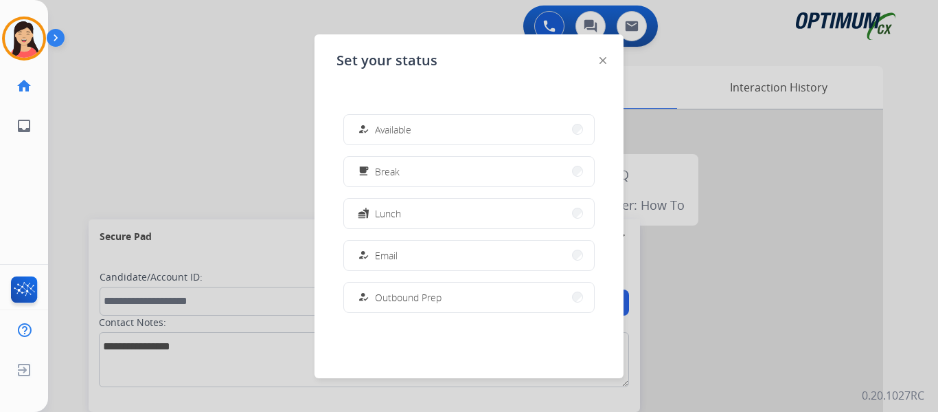
scroll to position [343, 0]
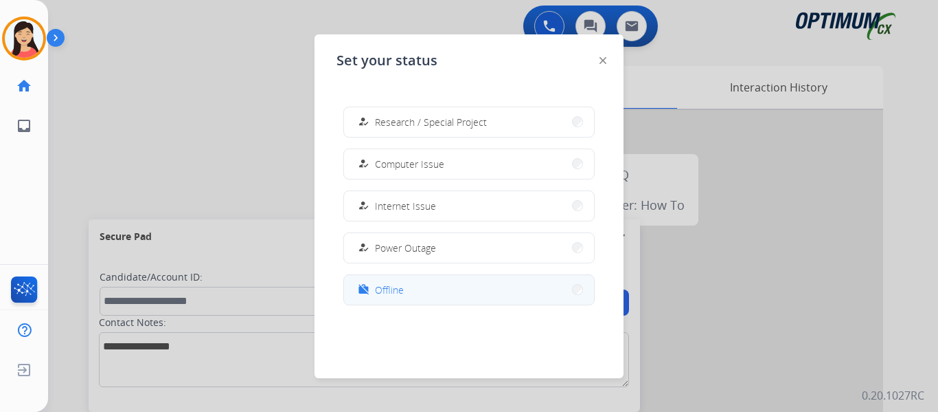
click at [384, 285] on span "Offline" at bounding box center [389, 289] width 29 height 14
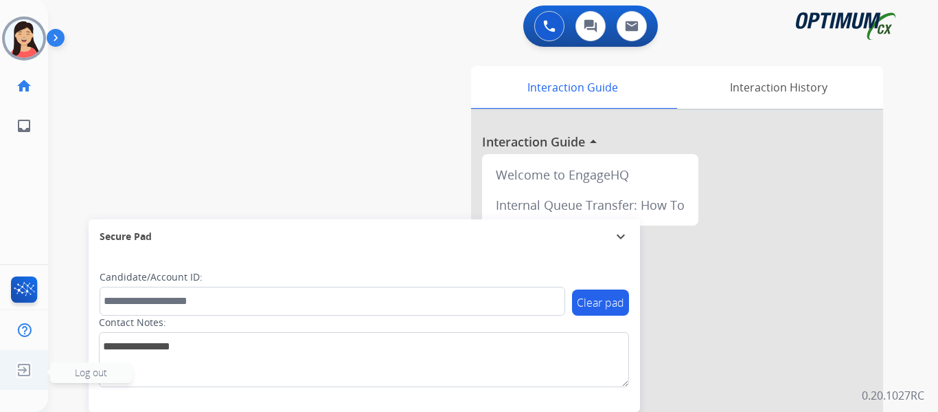
click at [22, 373] on img at bounding box center [24, 370] width 25 height 26
